Goal: Information Seeking & Learning: Find specific fact

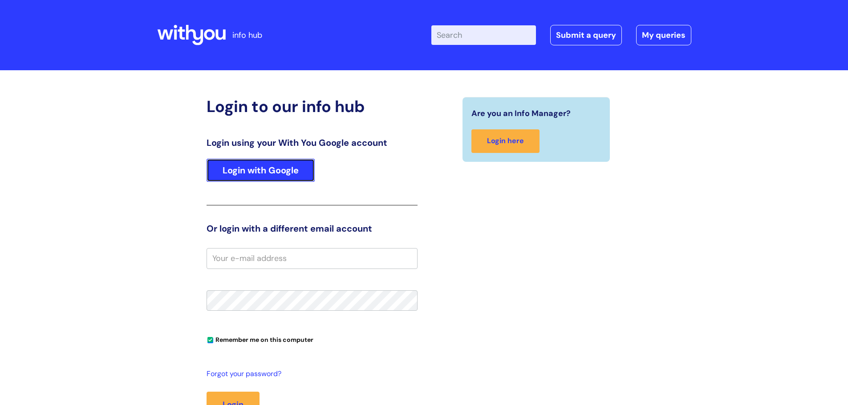
click at [246, 171] on link "Login with Google" at bounding box center [260, 170] width 108 height 23
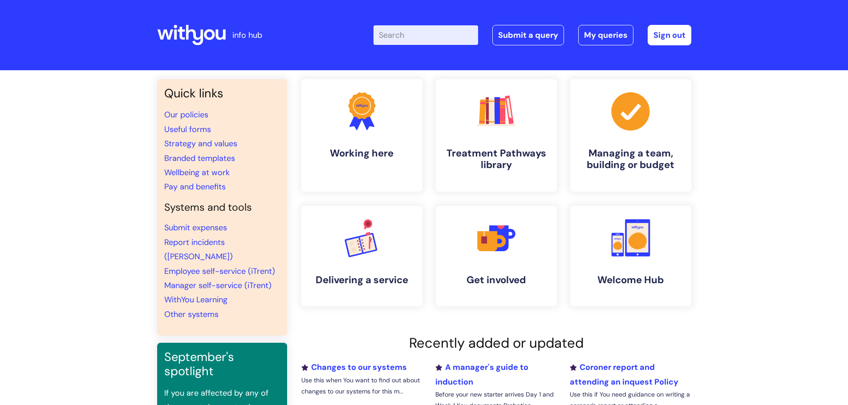
click at [452, 34] on input "Enter your search term here..." at bounding box center [425, 35] width 105 height 20
type input "core band E"
click button "Search" at bounding box center [0, 0] width 0 height 0
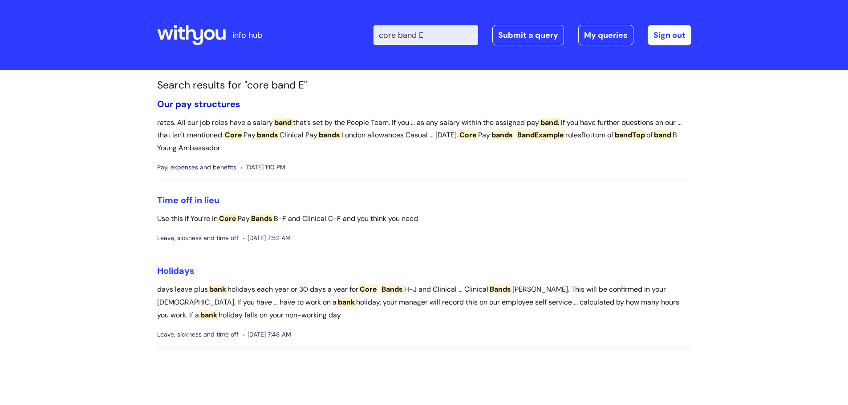
click at [193, 104] on link "Our pay structures" at bounding box center [198, 104] width 83 height 12
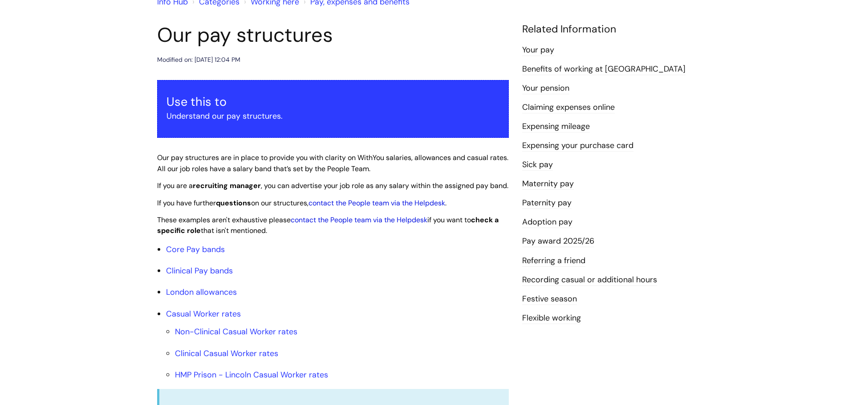
scroll to position [89, 0]
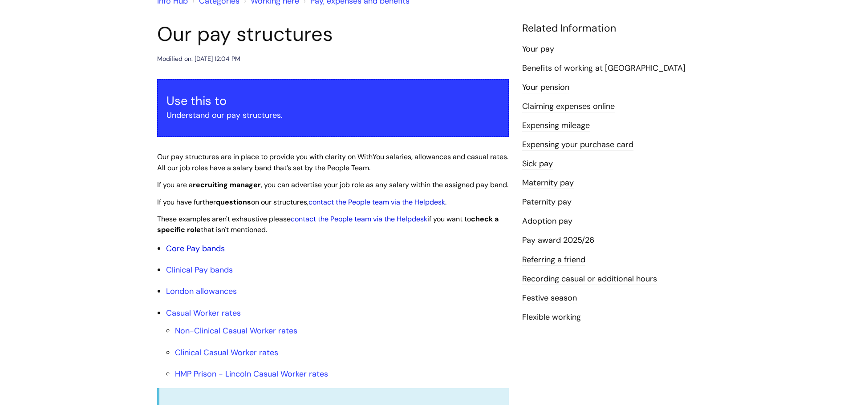
click at [180, 254] on link "Core Pay bands" at bounding box center [195, 248] width 59 height 11
